Goal: Task Accomplishment & Management: Use online tool/utility

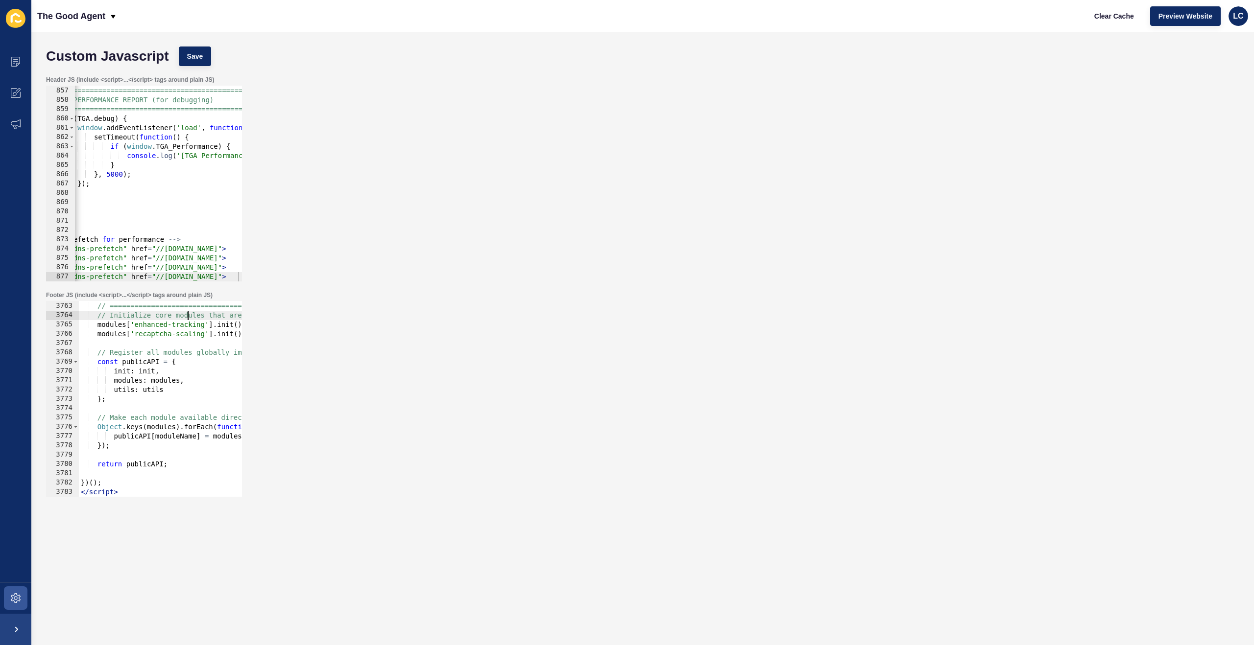
scroll to position [15851, 0]
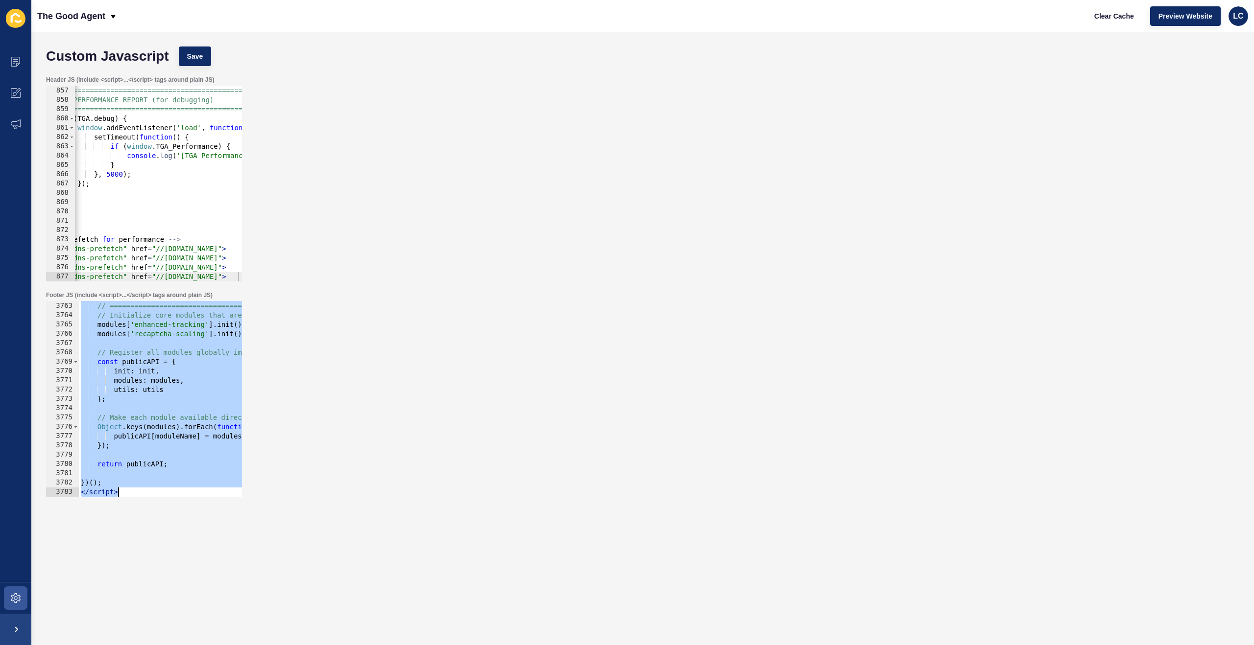
type textarea "</script>"
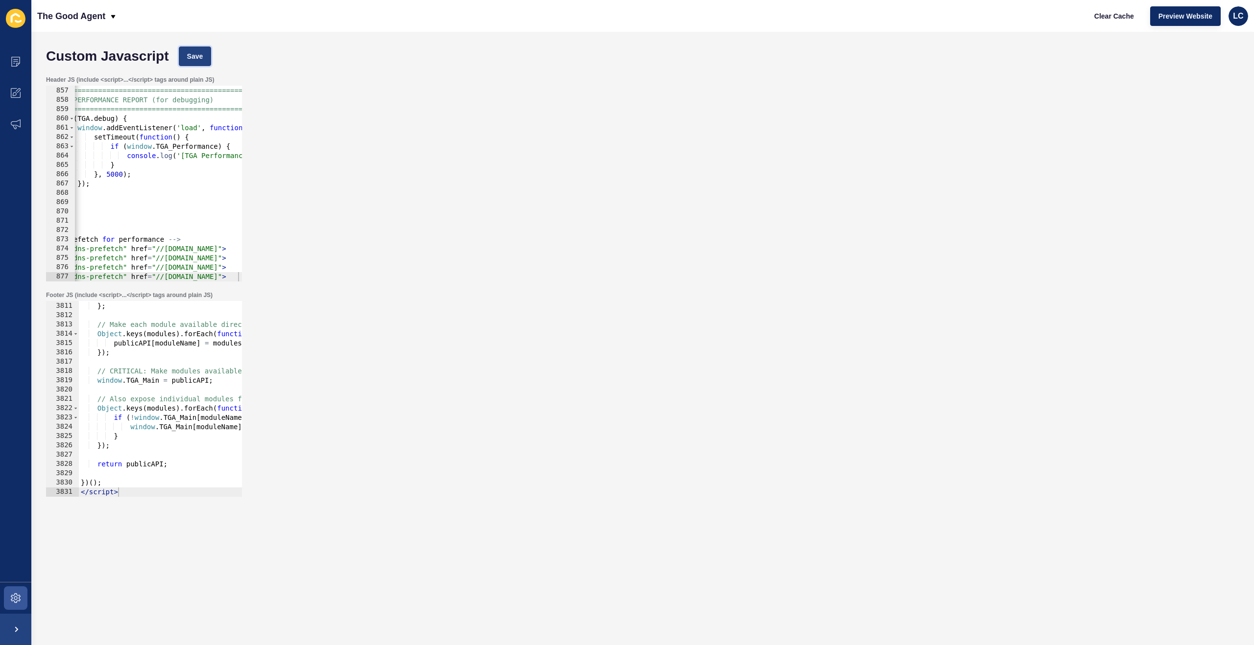
click at [201, 54] on span "Save" at bounding box center [195, 56] width 16 height 10
click at [162, 166] on div "// ============================================ // PERFORMANCE REPORT (for debu…" at bounding box center [439, 184] width 827 height 214
click at [146, 147] on div "// ============================================ // PERFORMANCE REPORT (for debu…" at bounding box center [439, 184] width 827 height 214
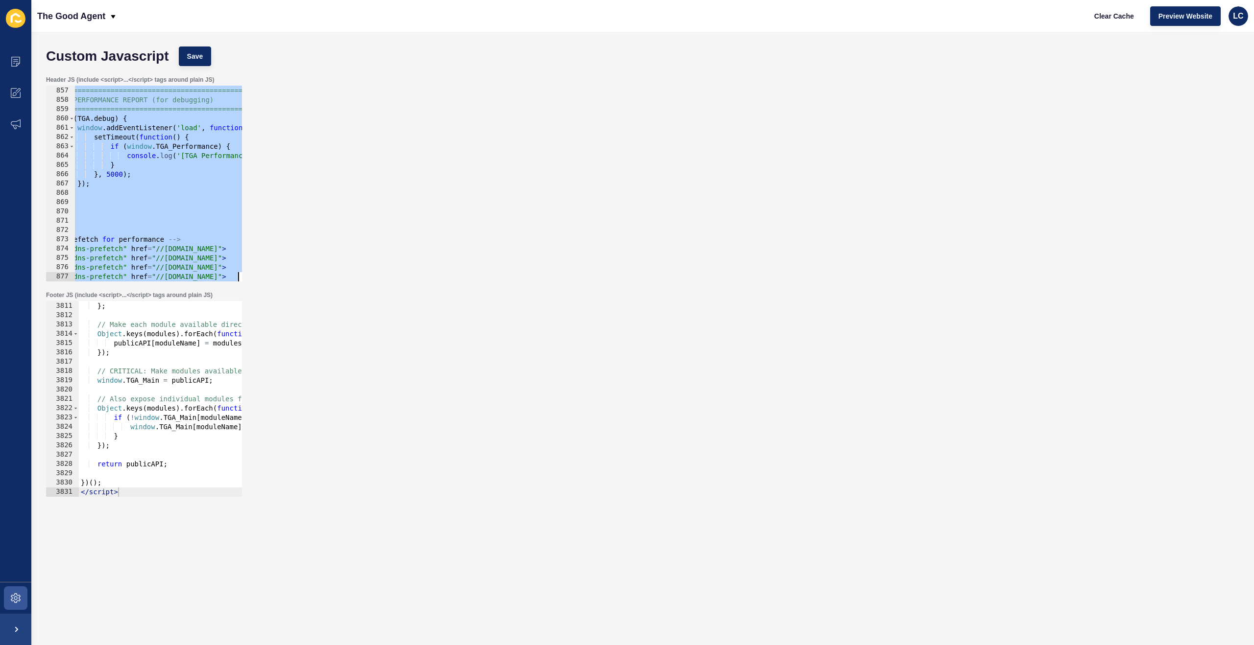
paste textarea
type textarea "<link rel="dns-prefetch" href="//[DOMAIN_NAME]">"
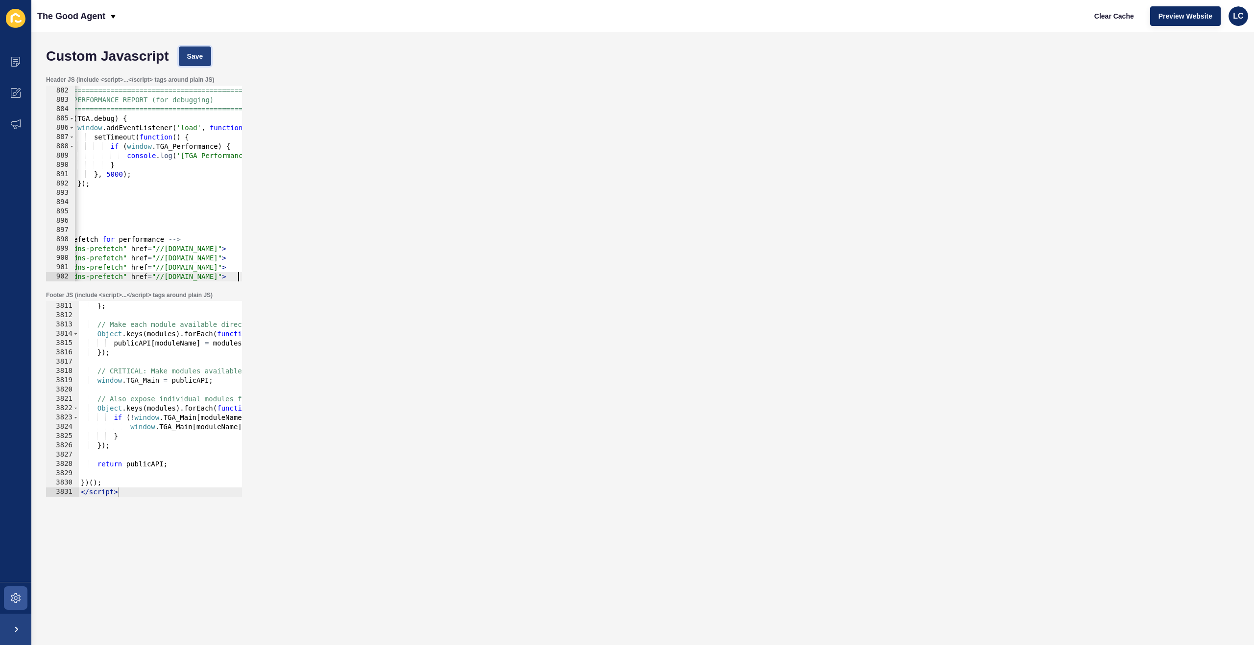
click at [201, 56] on span "Save" at bounding box center [195, 56] width 16 height 10
click at [1106, 16] on span "Clear Cache" at bounding box center [1114, 16] width 40 height 10
click at [194, 207] on div "// ============================================ // PERFORMANCE REPORT (for debu…" at bounding box center [439, 184] width 827 height 214
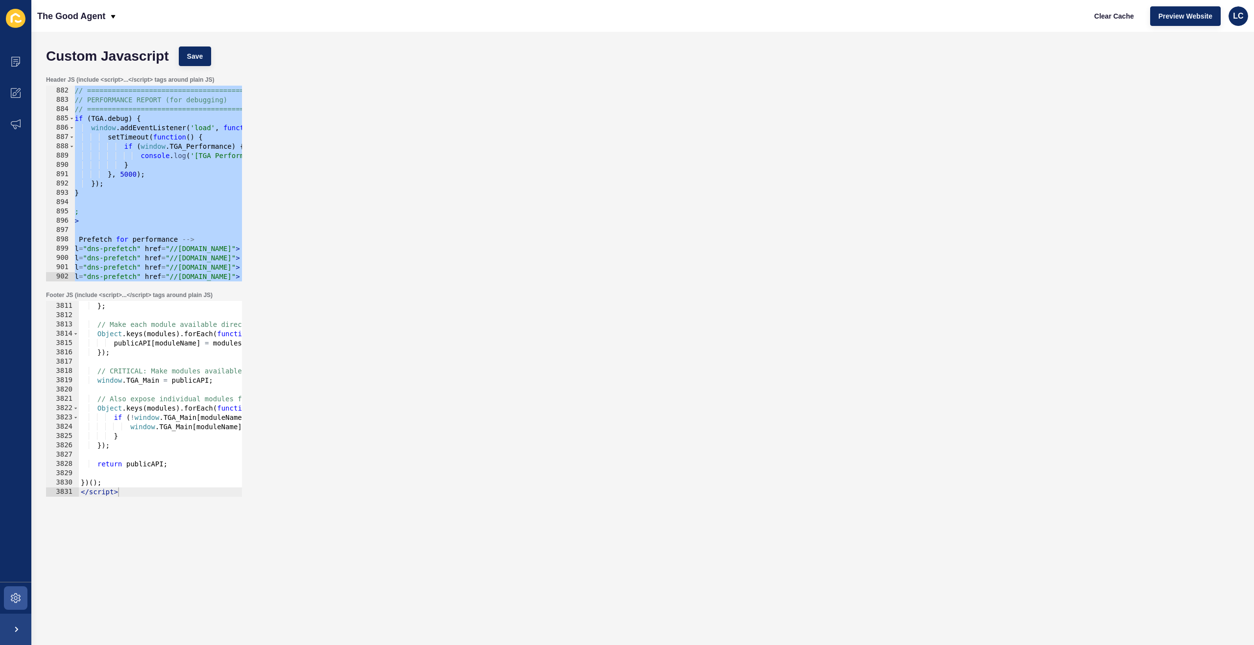
paste textarea
type textarea "<link rel="dns-prefetch" href="//[DOMAIN_NAME]">"
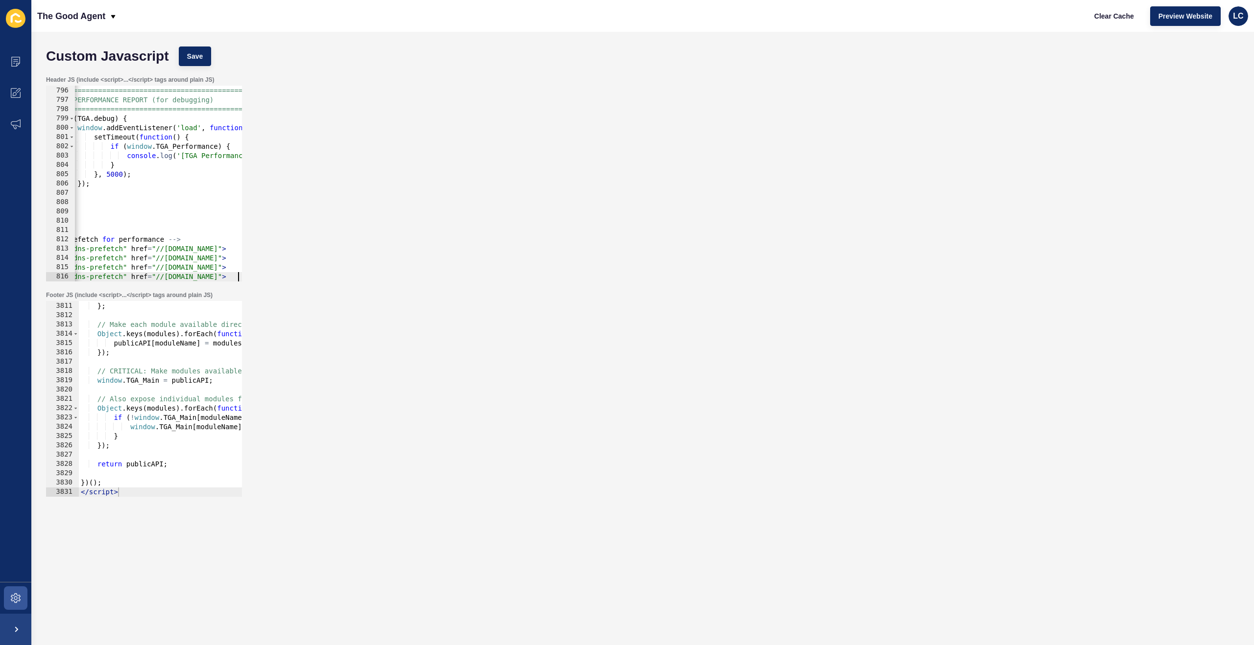
scroll to position [7396, 0]
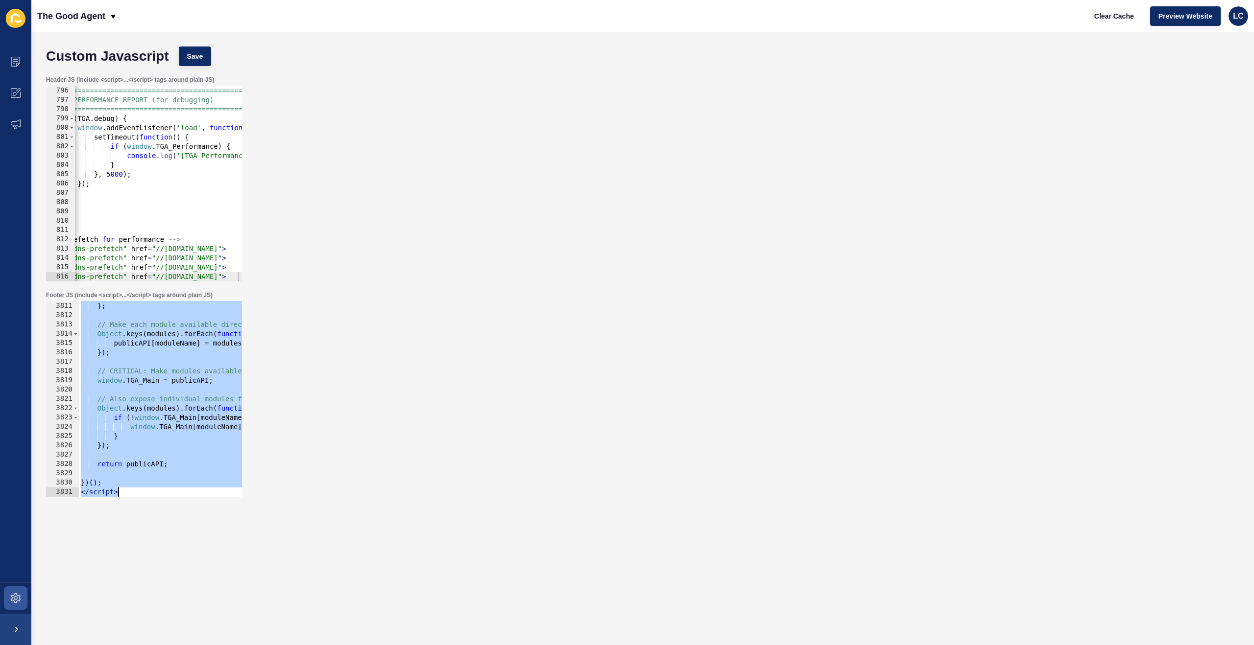
paste textarea
type textarea "</script>"
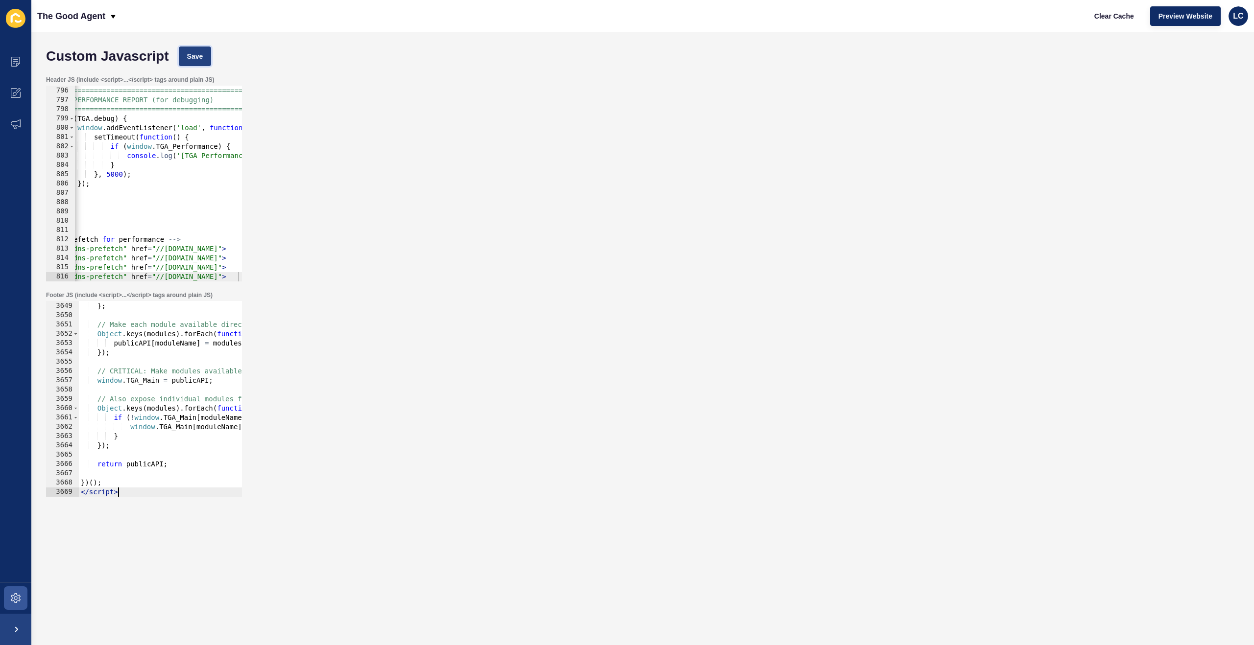
click at [203, 51] on span "Save" at bounding box center [195, 56] width 16 height 10
click at [1113, 14] on span "Clear Cache" at bounding box center [1114, 16] width 40 height 10
click at [224, 222] on div "// ============================================ // PERFORMANCE REPORT (for debu…" at bounding box center [439, 184] width 827 height 214
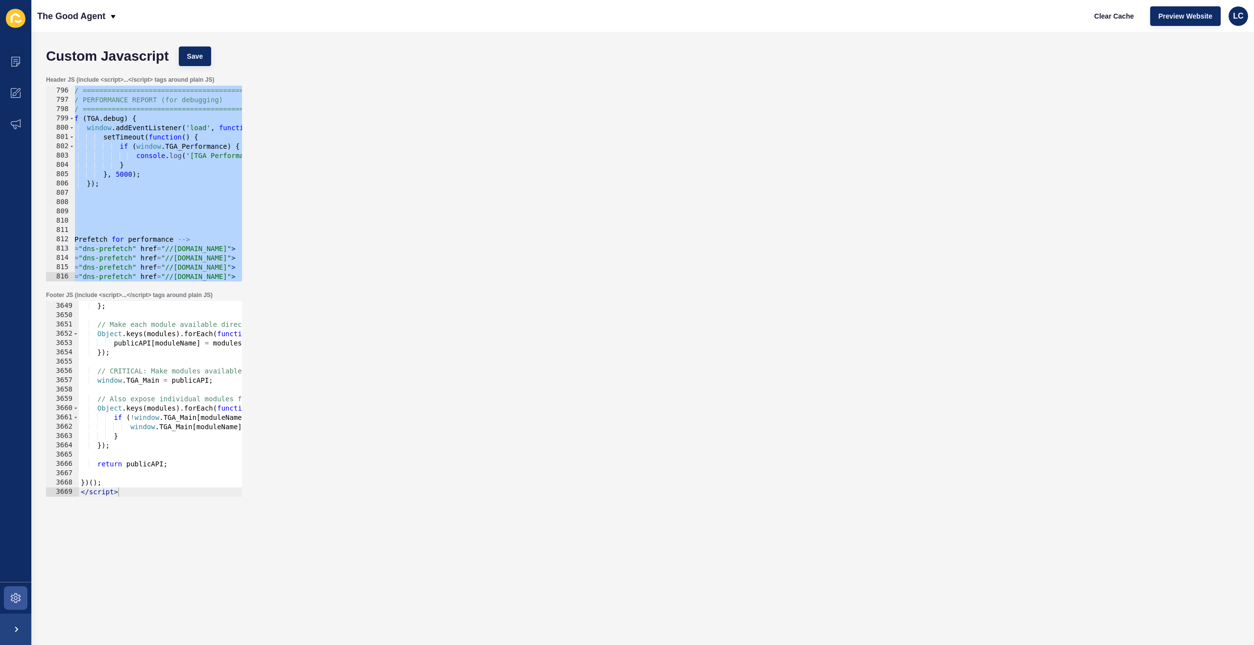
paste textarea
type textarea "<link rel="dns-prefetch" href="//[DOMAIN_NAME]">"
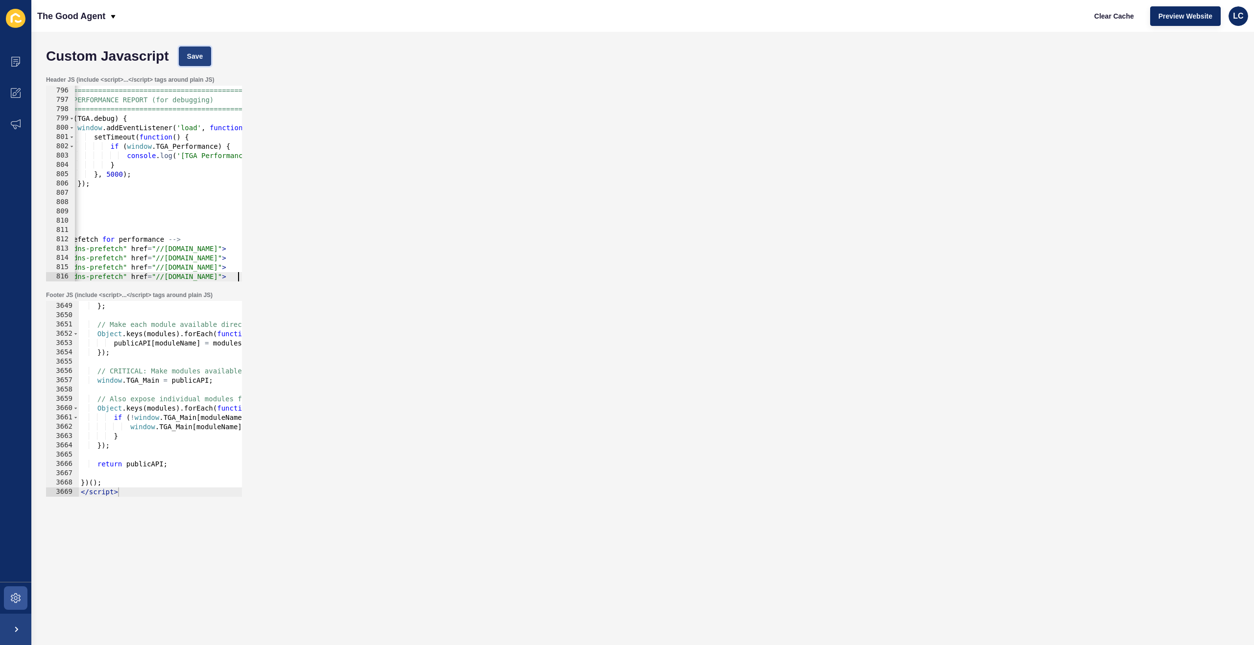
click at [205, 61] on button "Save" at bounding box center [195, 57] width 33 height 20
click at [1104, 16] on span "Clear Cache" at bounding box center [1114, 16] width 40 height 10
click at [220, 79] on div "Header JS (include <script>...</script> tags around plain JS)" at bounding box center [144, 80] width 196 height 8
drag, startPoint x: 224, startPoint y: 78, endPoint x: 44, endPoint y: 78, distance: 180.2
click at [44, 78] on div "Header JS (include <script>...</script> tags around plain JS) <link rel="dns-pr…" at bounding box center [642, 178] width 1203 height 215
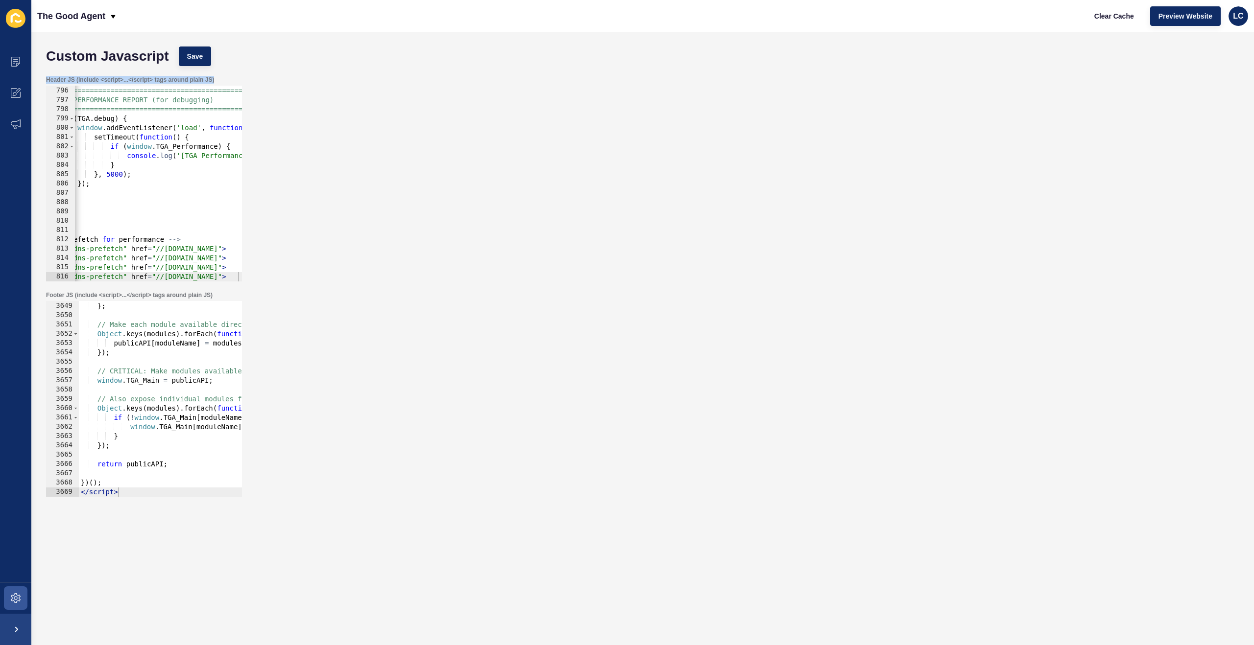
copy label "Header JS (include <script>...</script> tags around plain JS)"
